Goal: Transaction & Acquisition: Purchase product/service

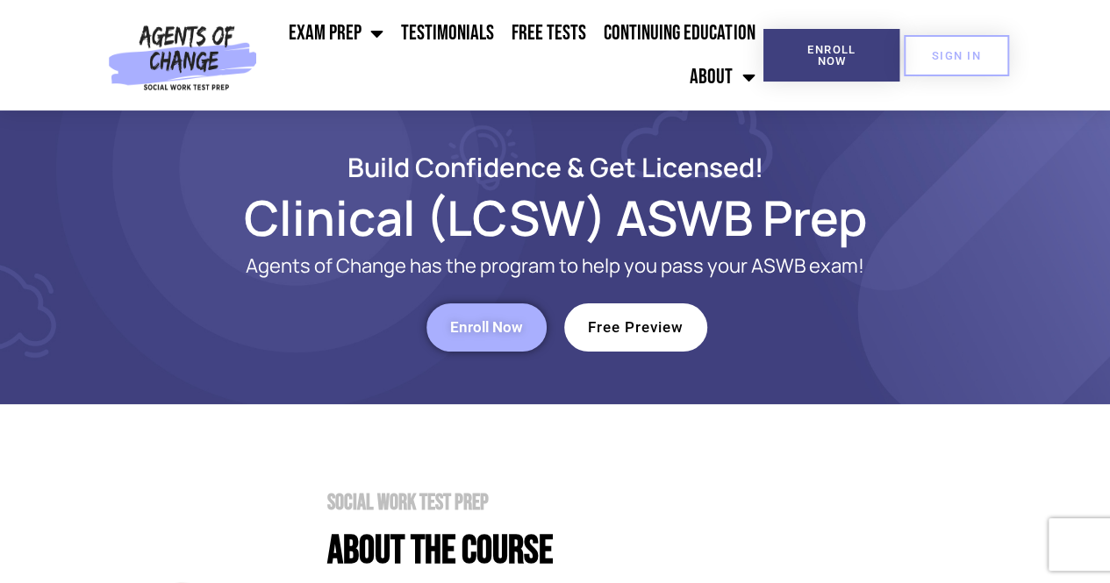
click at [677, 338] on link "Free Preview" at bounding box center [635, 328] width 143 height 48
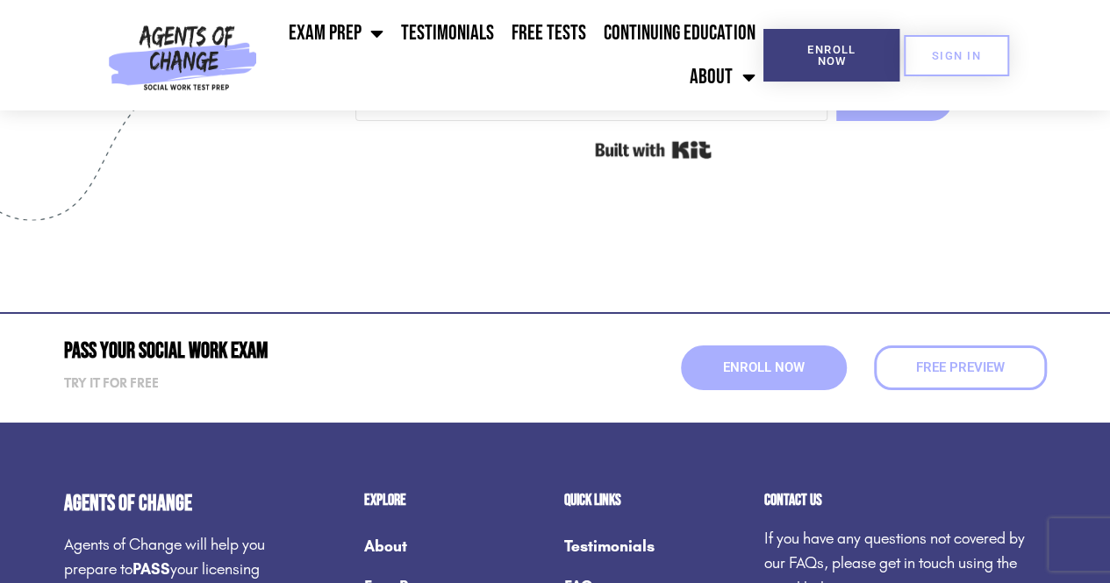
scroll to position [6405, 0]
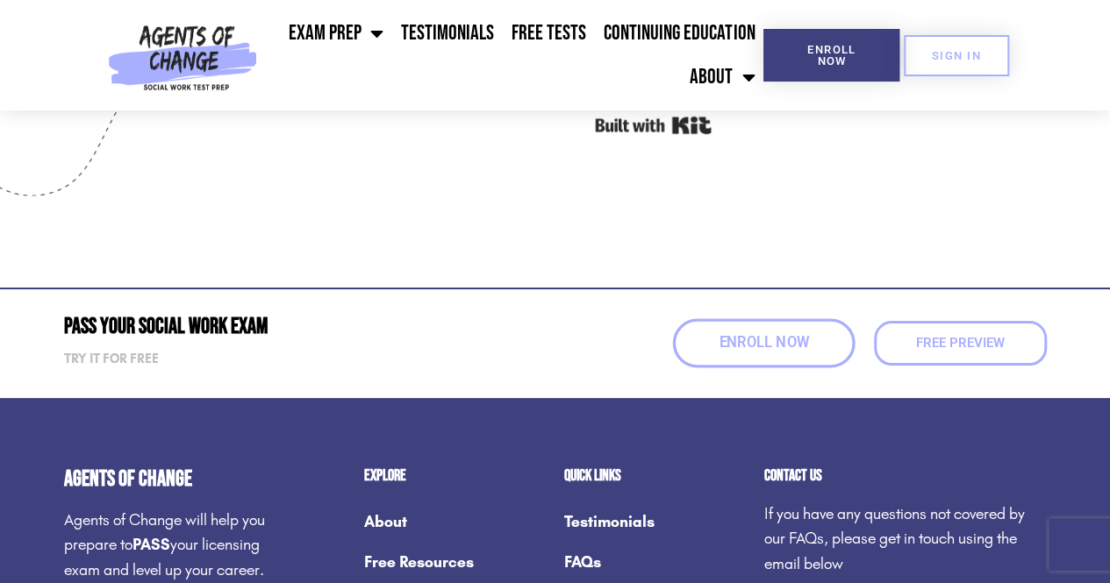
click at [774, 348] on span "Enroll Now" at bounding box center [763, 343] width 89 height 15
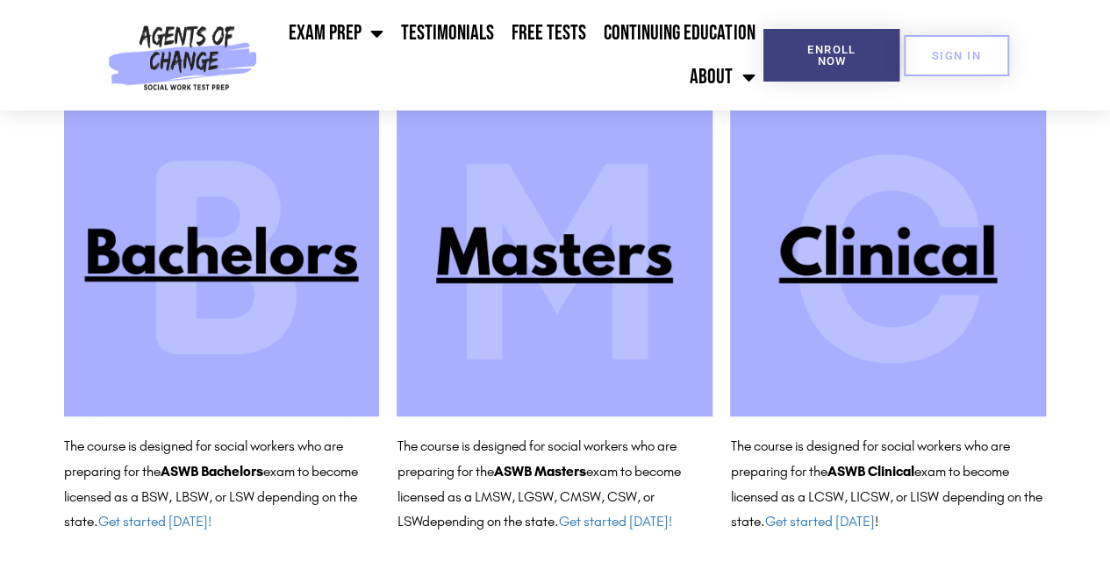
scroll to position [190, 0]
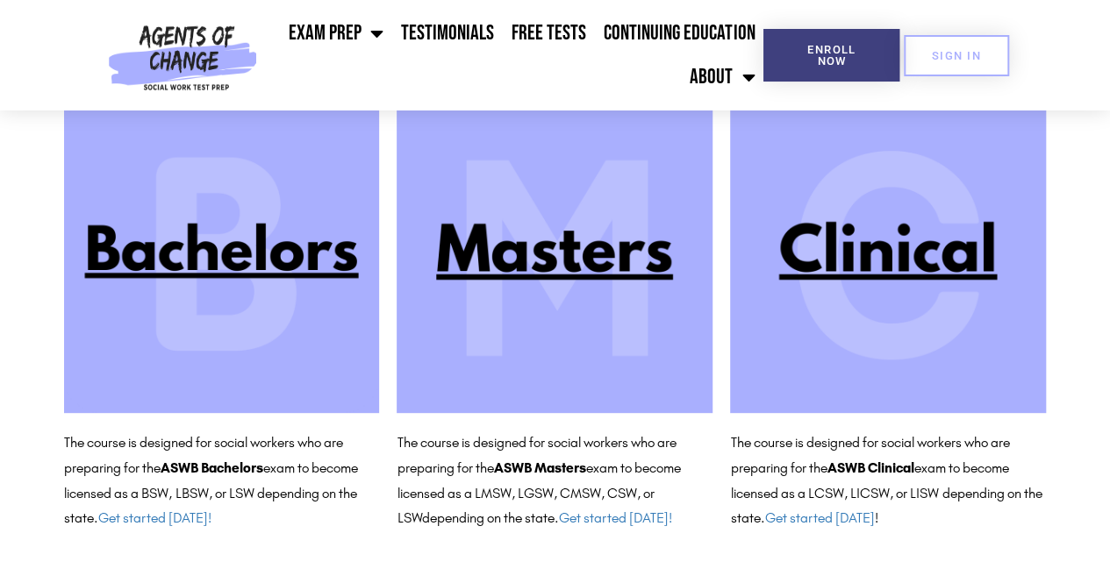
click at [841, 242] on img at bounding box center [888, 255] width 316 height 316
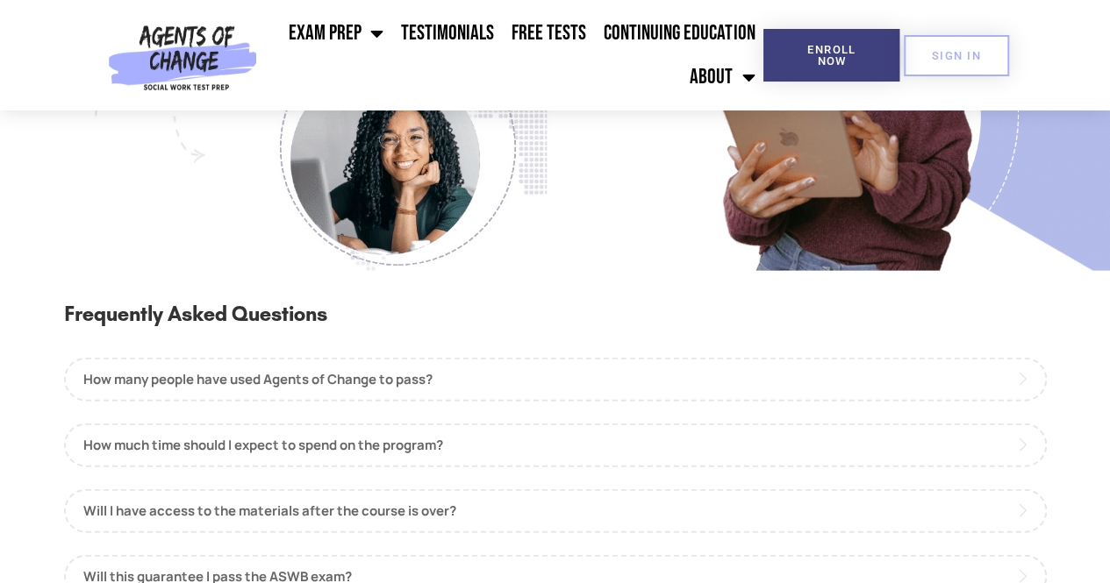
scroll to position [1755, 0]
